Goal: Task Accomplishment & Management: Manage account settings

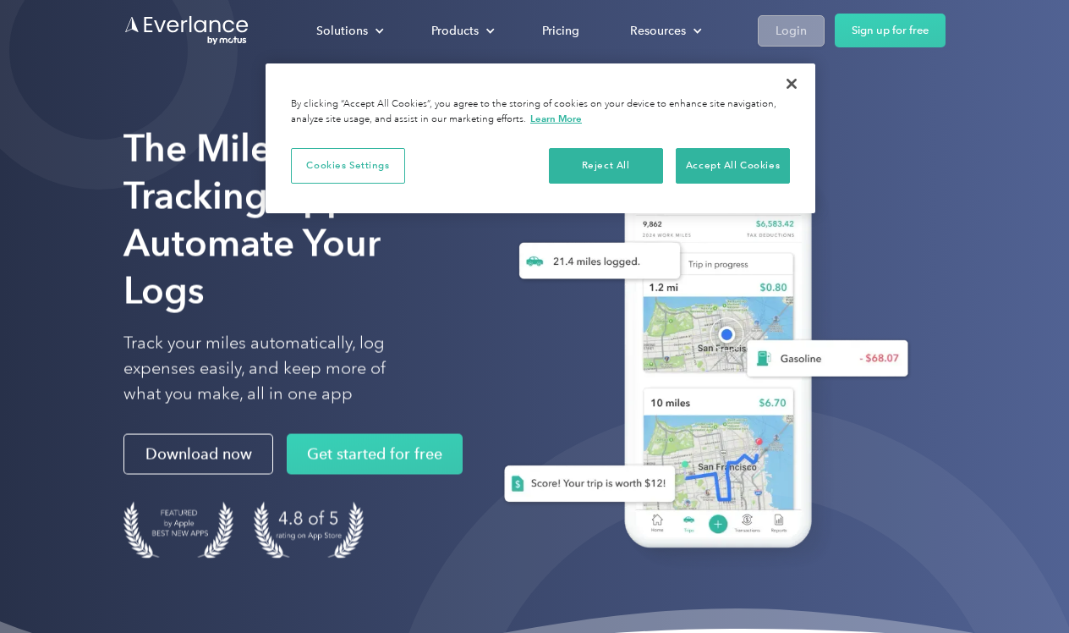
click at [794, 45] on link "Login" at bounding box center [791, 30] width 67 height 31
click at [793, 35] on div "Login" at bounding box center [791, 30] width 31 height 21
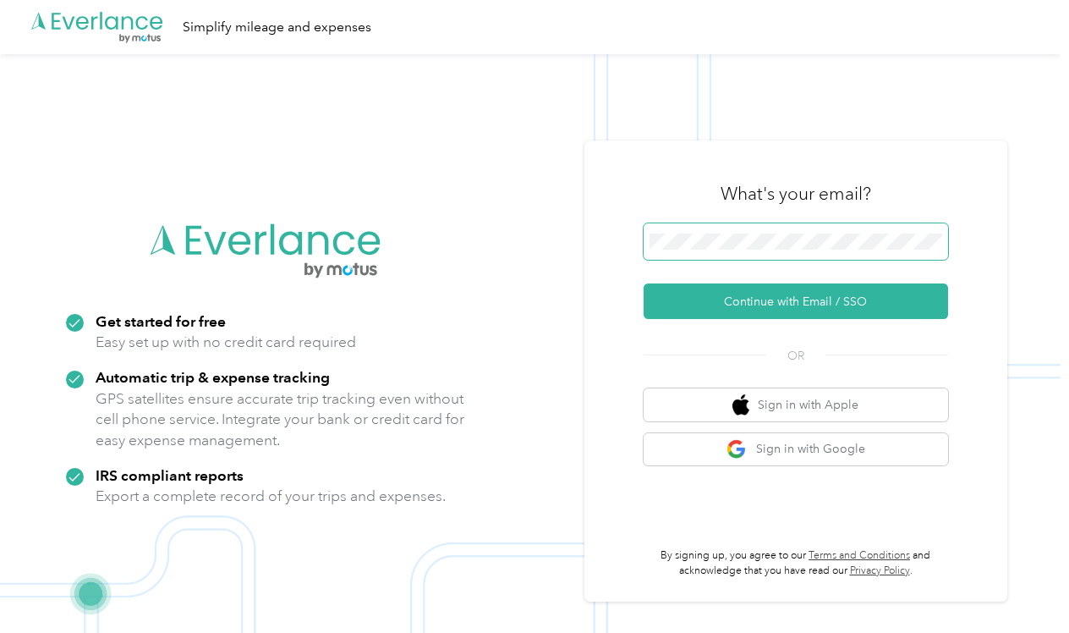
click at [738, 253] on span at bounding box center [796, 241] width 305 height 37
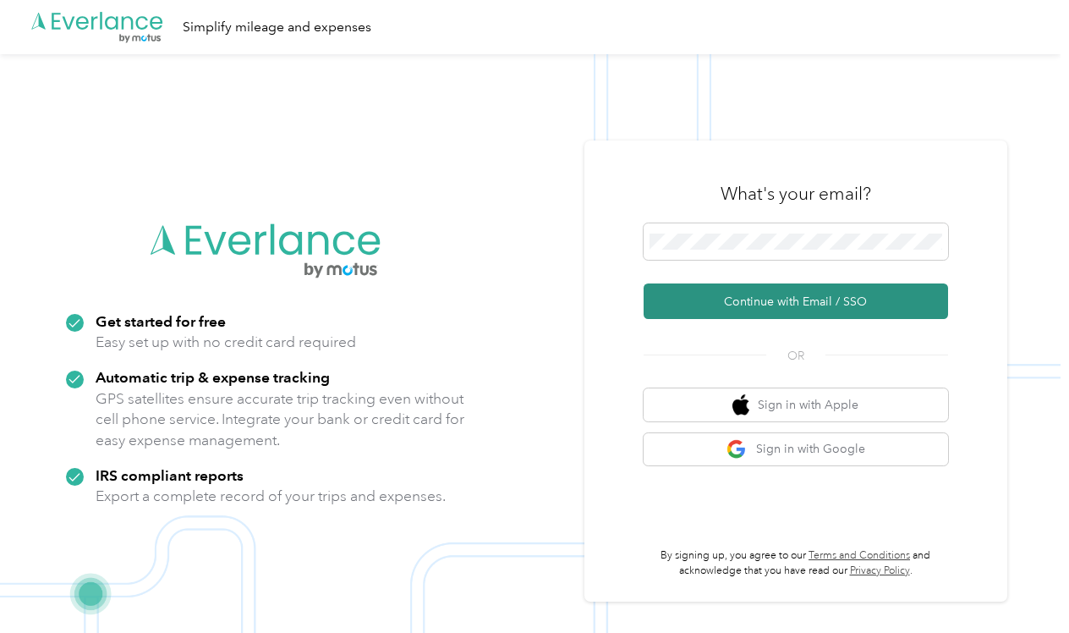
click at [763, 303] on button "Continue with Email / SSO" at bounding box center [796, 301] width 305 height 36
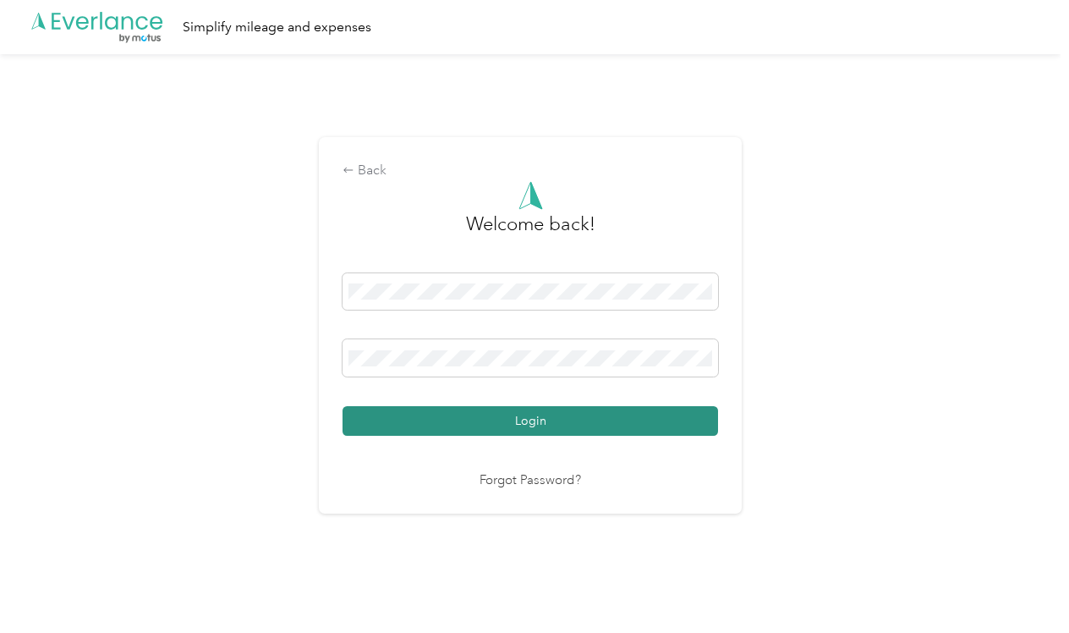
click at [634, 426] on button "Login" at bounding box center [531, 421] width 376 height 30
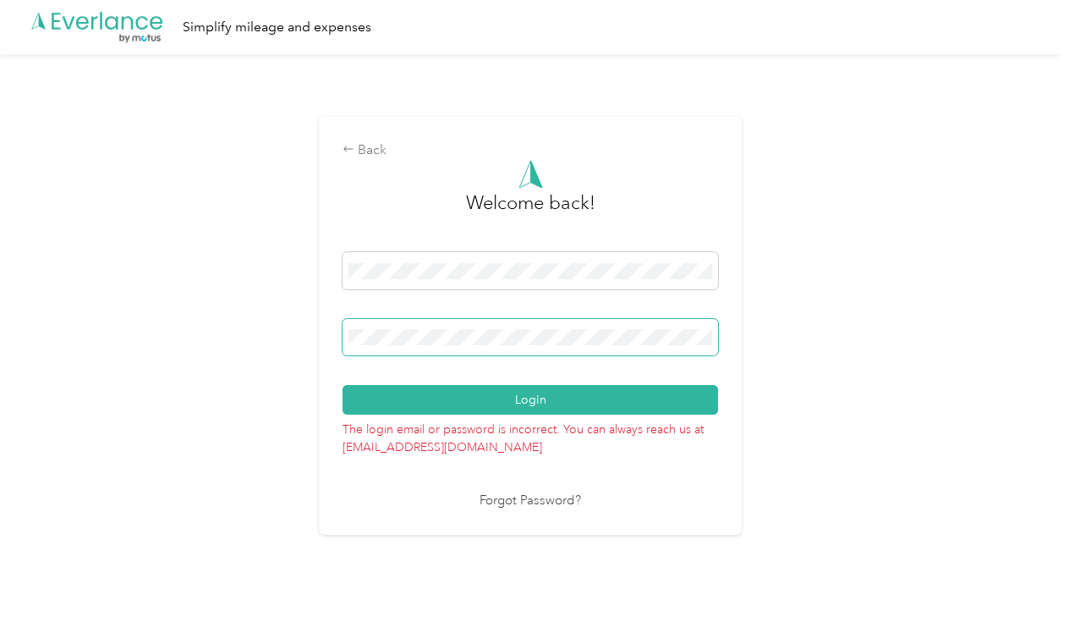
click at [449, 348] on span at bounding box center [531, 337] width 376 height 37
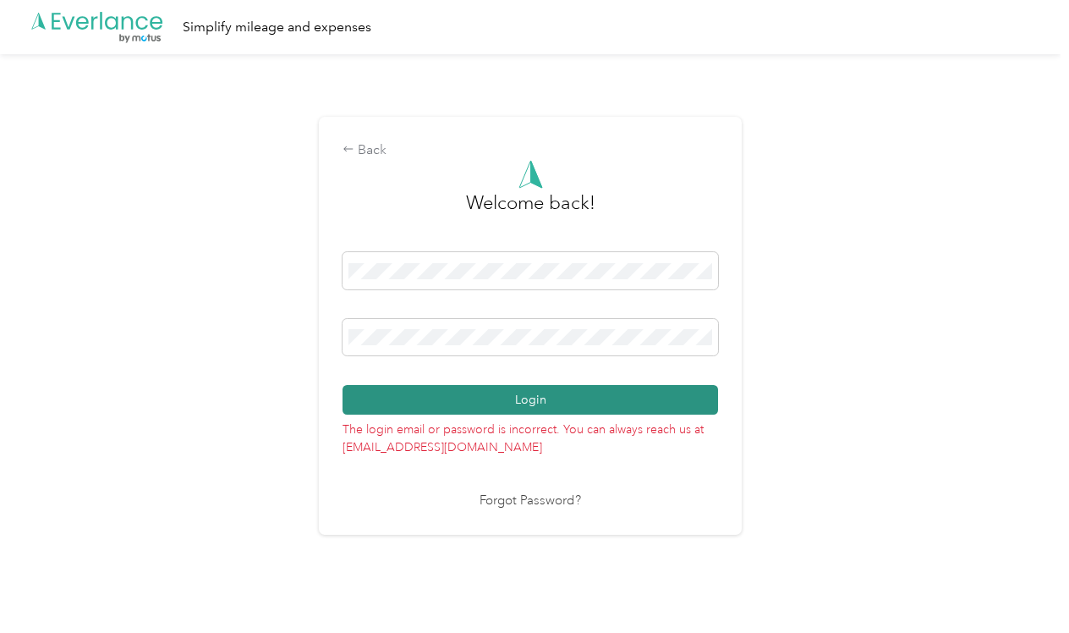
click at [470, 398] on button "Login" at bounding box center [531, 400] width 376 height 30
click at [494, 409] on button "Login" at bounding box center [531, 400] width 376 height 30
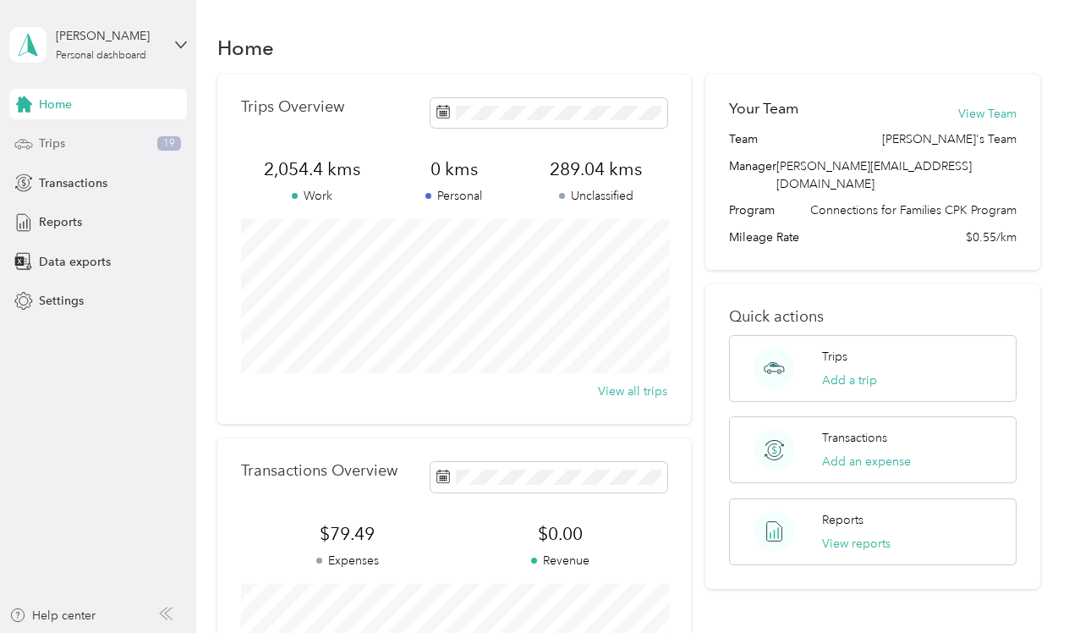
click at [106, 140] on div "Trips 19" at bounding box center [98, 144] width 178 height 30
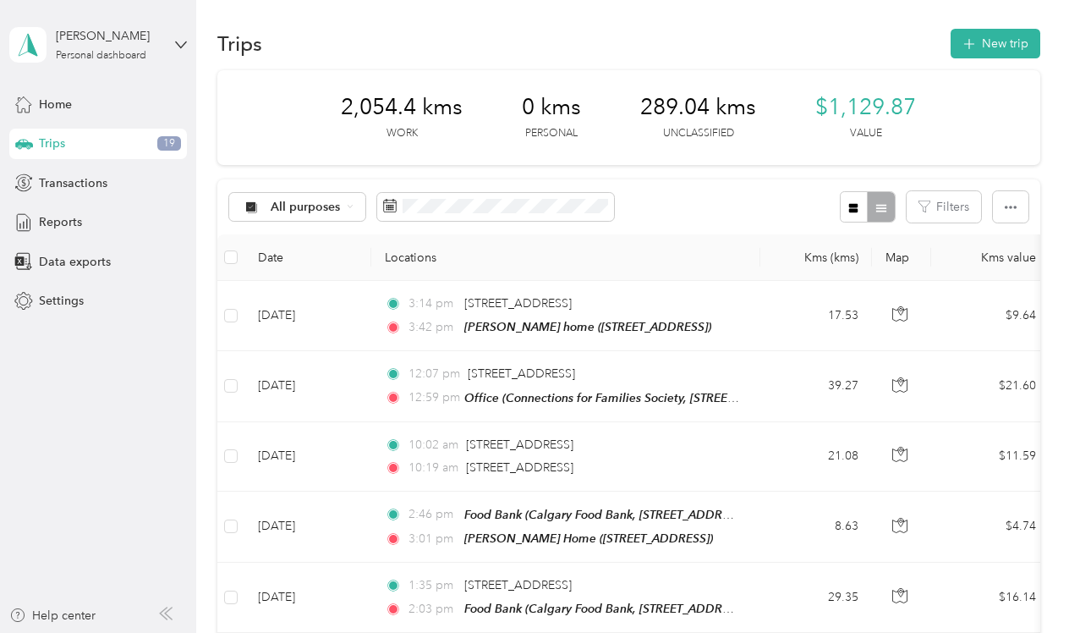
scroll to position [23, 0]
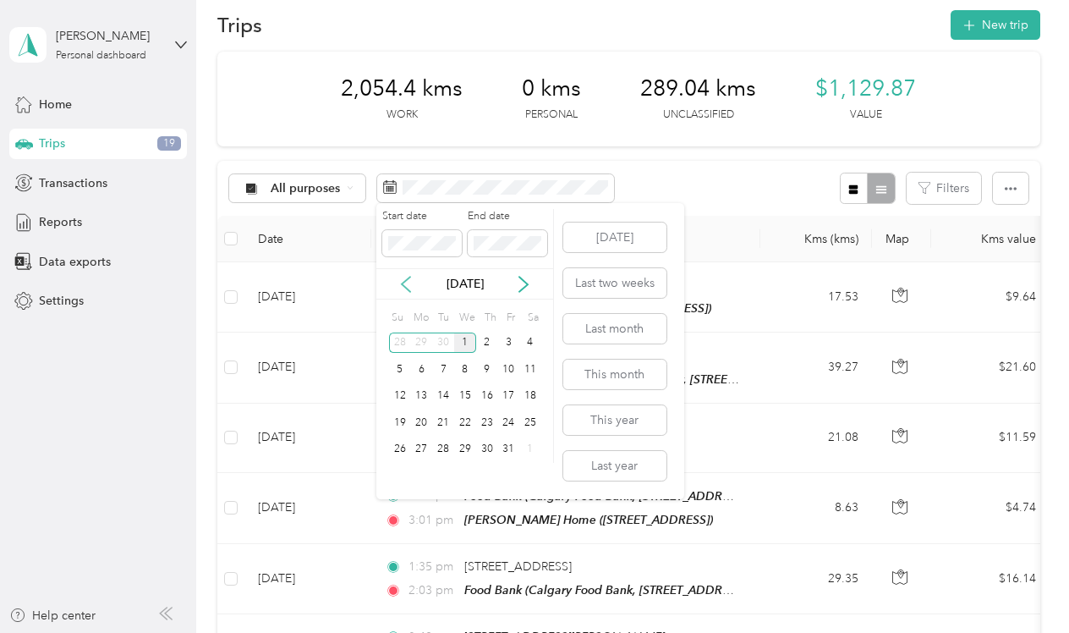
click at [409, 282] on icon at bounding box center [406, 284] width 17 height 17
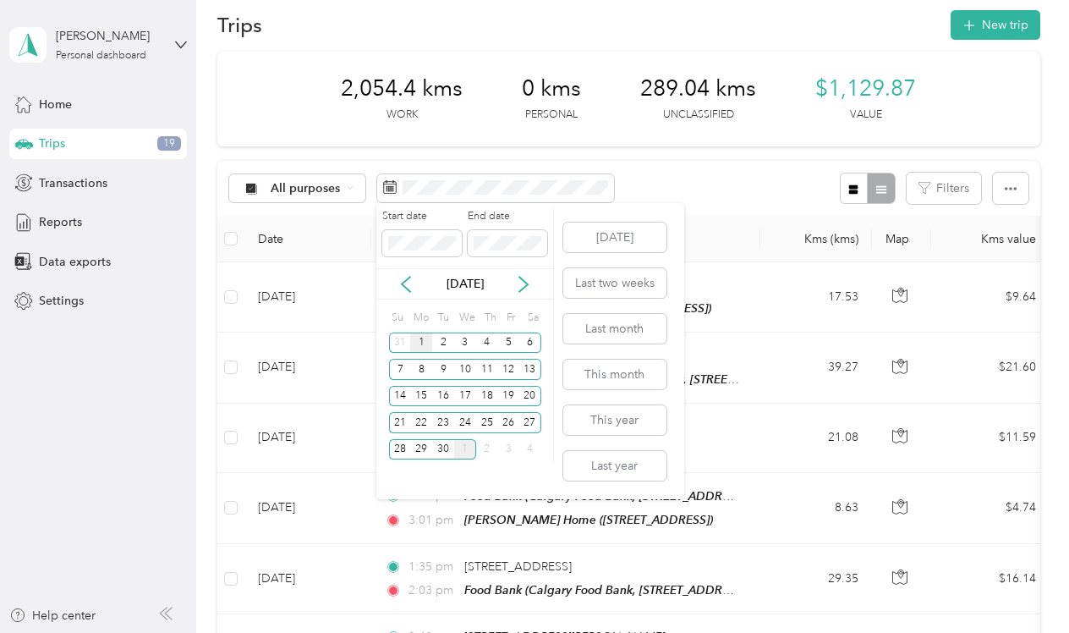
click at [425, 343] on div "1" at bounding box center [421, 342] width 22 height 21
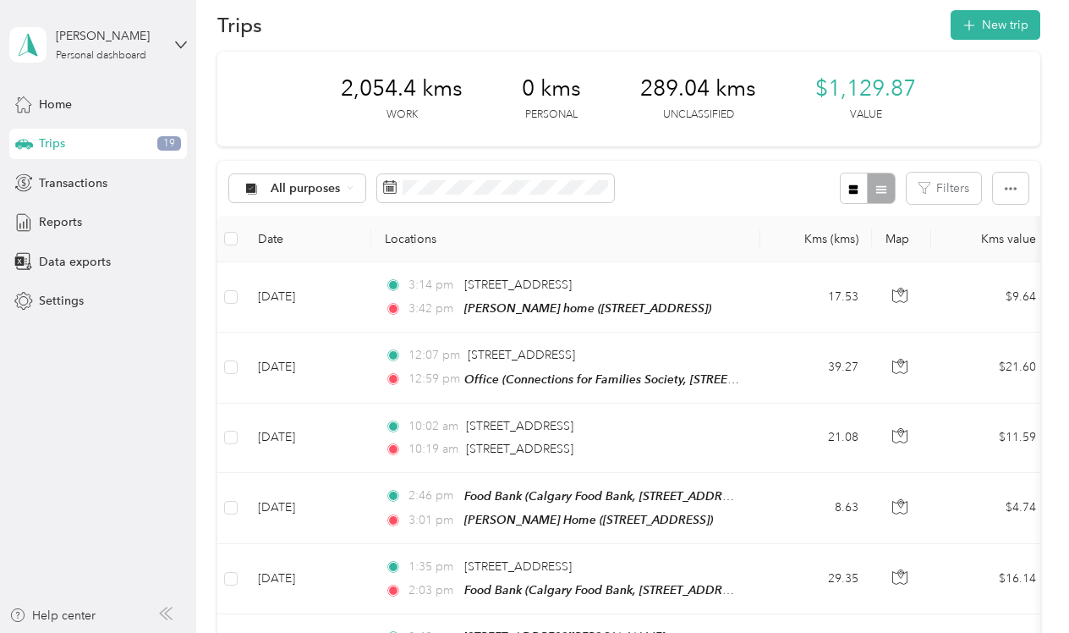
click at [642, 188] on div "All purposes Filters" at bounding box center [628, 188] width 823 height 55
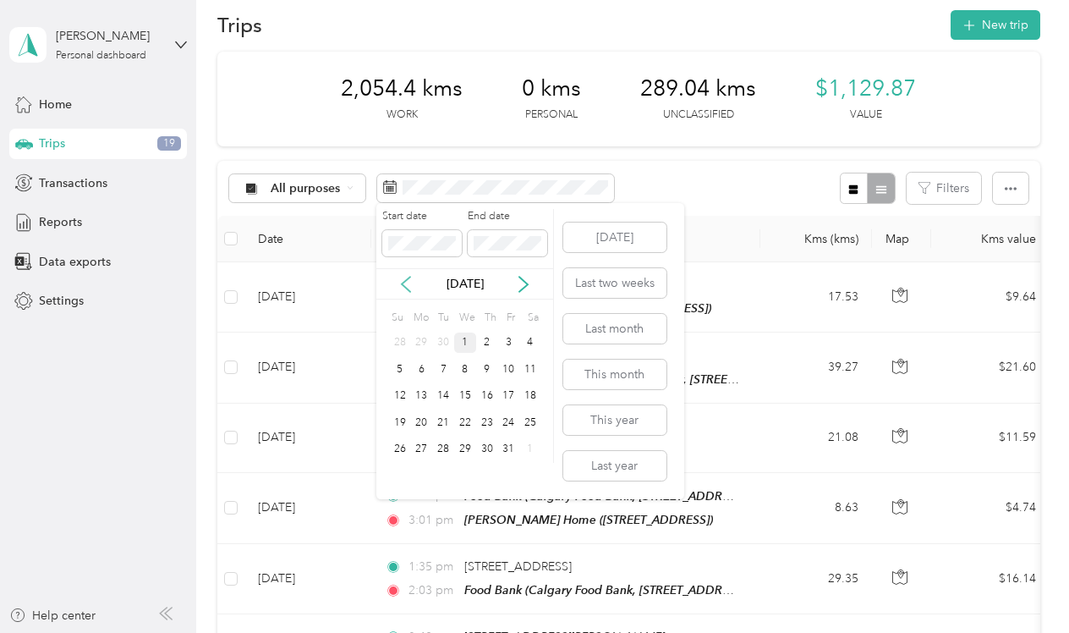
click at [408, 278] on icon at bounding box center [406, 284] width 8 height 15
click at [425, 345] on div "1" at bounding box center [421, 342] width 22 height 21
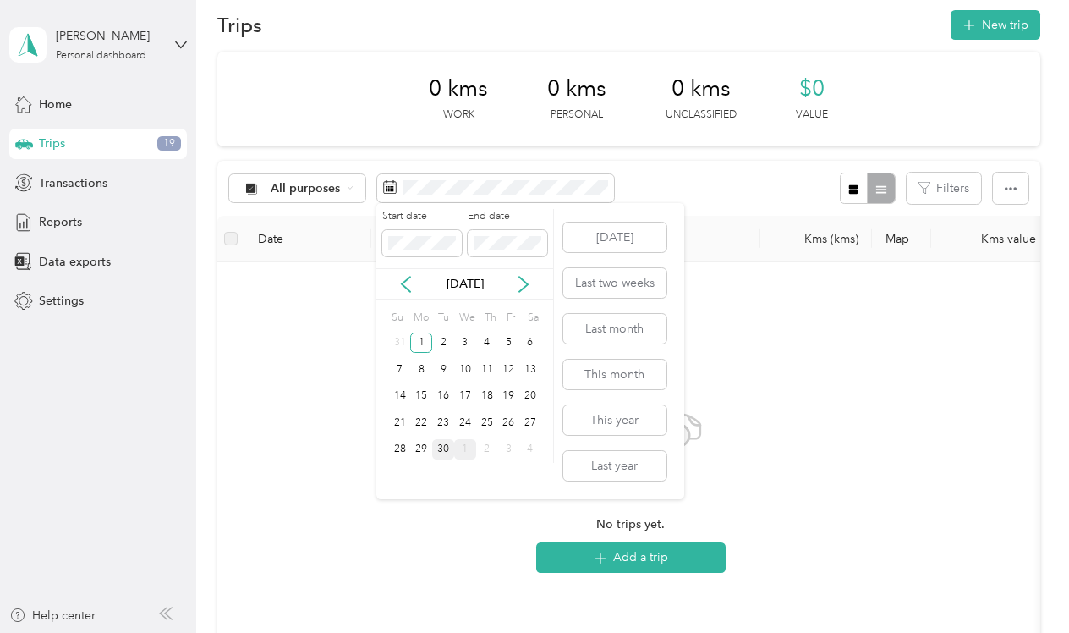
click at [445, 451] on div "30" at bounding box center [443, 449] width 22 height 21
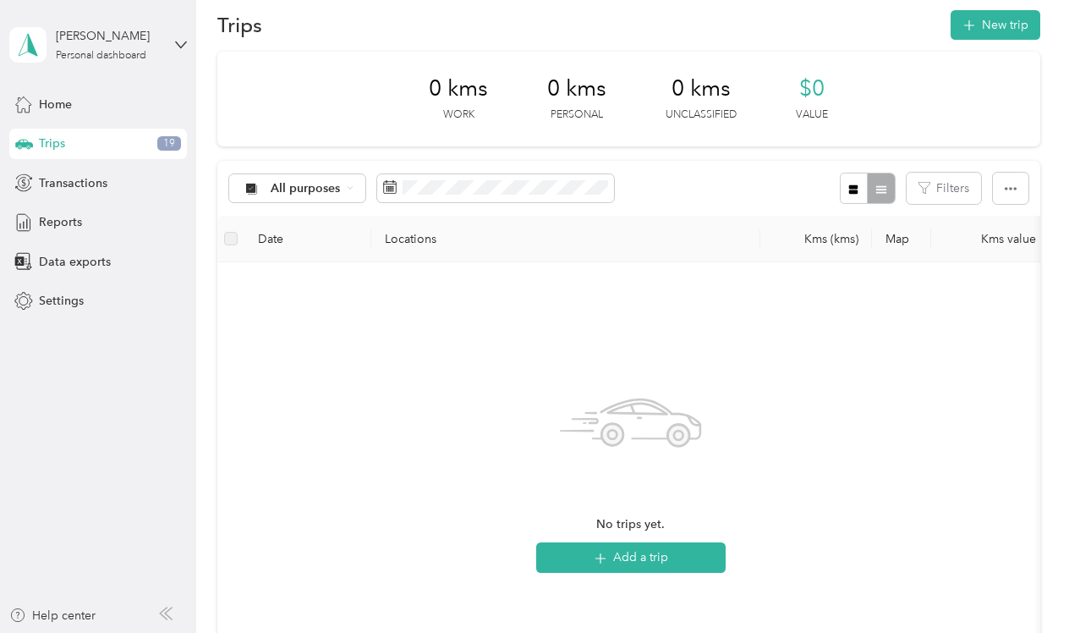
click at [687, 200] on div "All purposes Filters" at bounding box center [628, 188] width 823 height 55
click at [522, 197] on span at bounding box center [495, 188] width 237 height 29
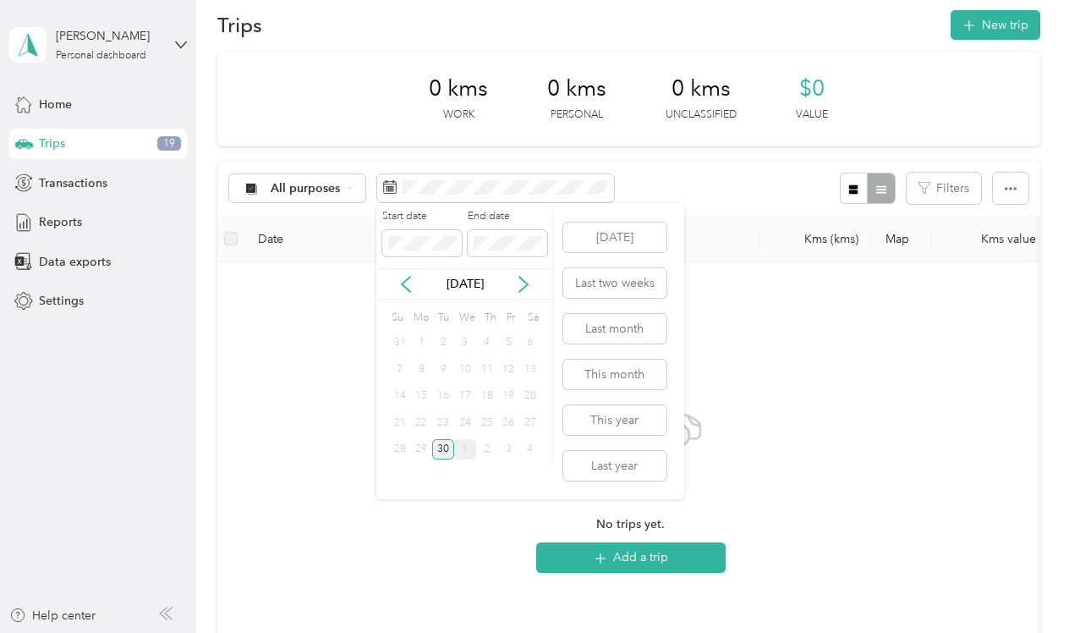
click at [447, 445] on div "30" at bounding box center [443, 449] width 22 height 21
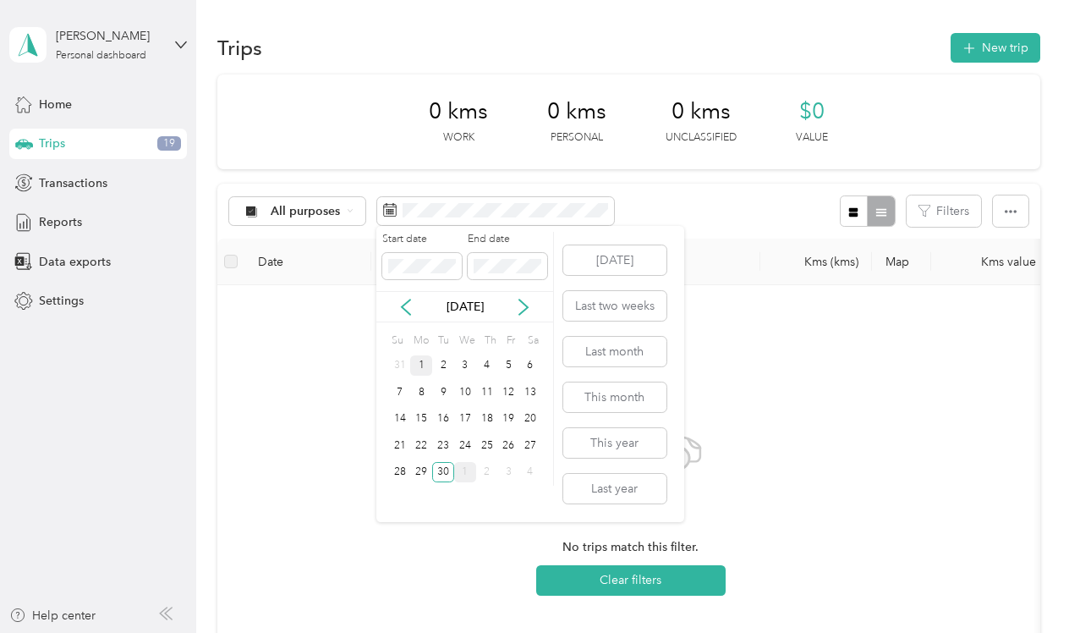
click at [426, 362] on div "1" at bounding box center [421, 365] width 22 height 21
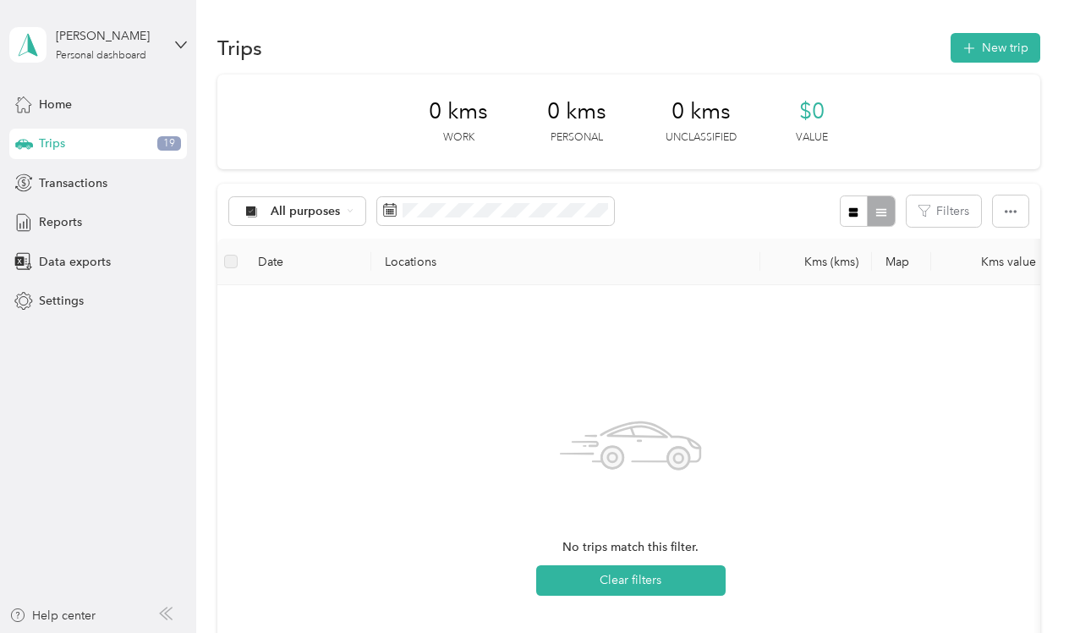
click at [99, 140] on div "Trips 19" at bounding box center [98, 144] width 178 height 30
click at [670, 570] on button "Clear filters" at bounding box center [630, 580] width 189 height 30
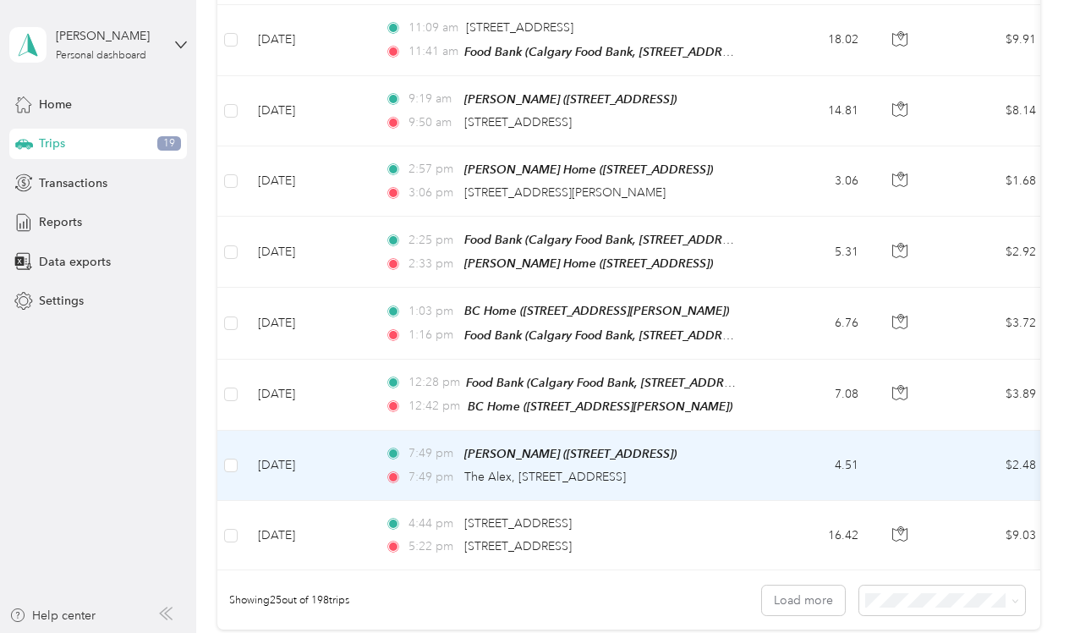
scroll to position [1466, 0]
